Goal: Task Accomplishment & Management: Complete application form

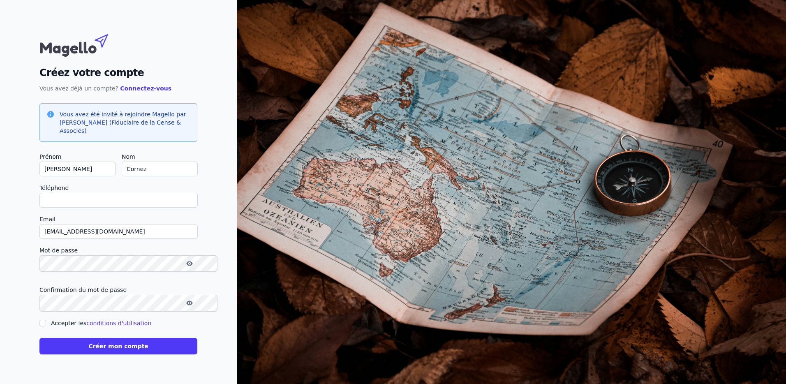
click at [149, 208] on input "Téléphone" at bounding box center [118, 200] width 158 height 15
type input "+32499721677"
click at [192, 266] on icon "button" at bounding box center [189, 263] width 6 height 5
click at [46, 326] on input "Accepter les conditions d'utilisation" at bounding box center [42, 323] width 7 height 7
checkbox input "true"
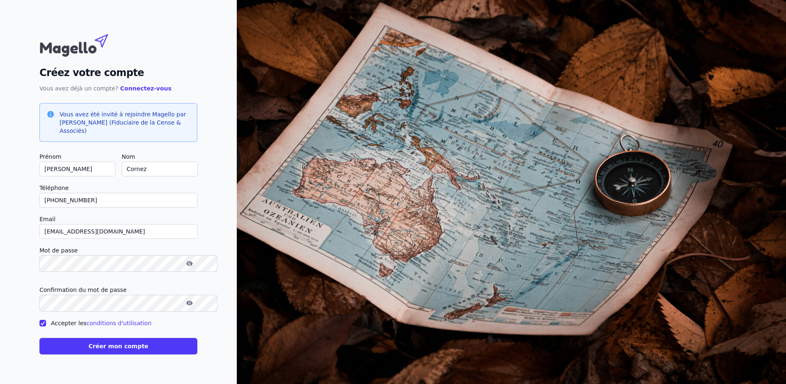
click at [55, 354] on button "Créer mon compte" at bounding box center [118, 346] width 158 height 16
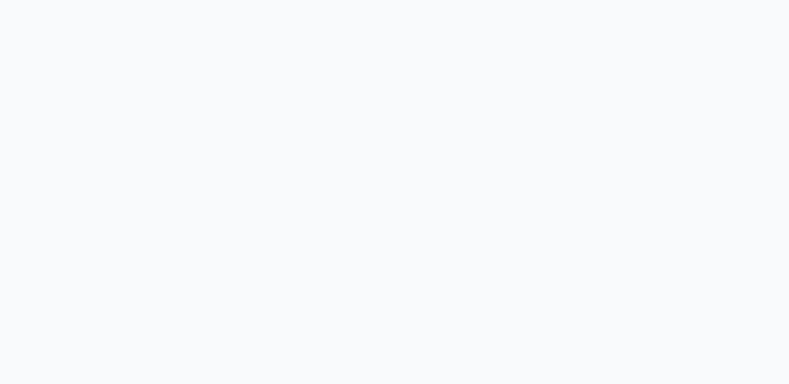
click at [352, 0] on html at bounding box center [394, 0] width 789 height 0
click at [761, 23] on icon "button" at bounding box center [765, 22] width 8 height 8
click at [555, 0] on html at bounding box center [394, 0] width 789 height 0
click at [370, 0] on html at bounding box center [394, 0] width 789 height 0
click at [703, 44] on p "Veuillez vous connecter pour accéder à vos informations financières." at bounding box center [697, 35] width 109 height 16
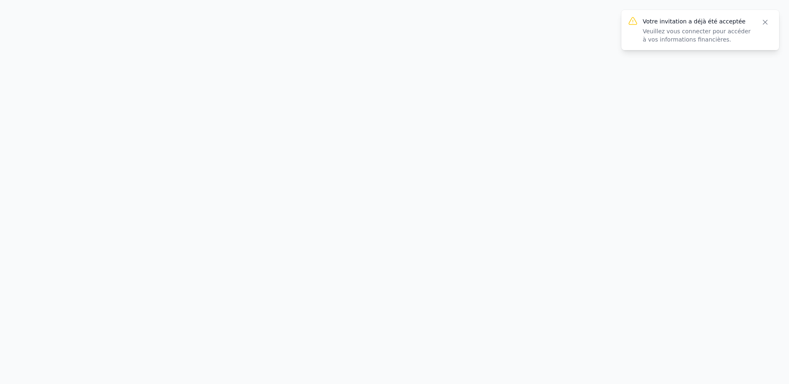
click at [763, 24] on icon "button" at bounding box center [765, 22] width 4 height 4
click at [273, 0] on html at bounding box center [394, 0] width 789 height 0
